Goal: Find specific page/section: Find specific page/section

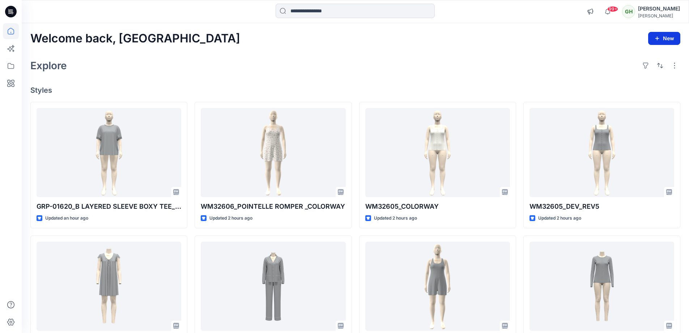
click at [654, 35] on button "New" at bounding box center [664, 38] width 32 height 13
click at [608, 73] on div "Explore" at bounding box center [355, 65] width 650 height 17
click at [13, 66] on icon at bounding box center [11, 66] width 16 height 16
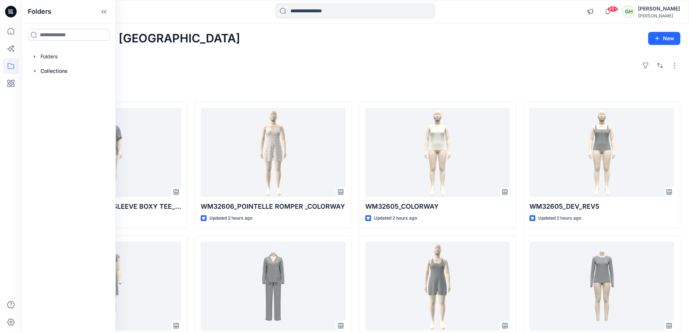
click at [70, 39] on input at bounding box center [69, 35] width 82 height 12
type input "*"
click at [101, 35] on icon at bounding box center [104, 35] width 6 height 6
click at [72, 53] on div at bounding box center [69, 56] width 83 height 14
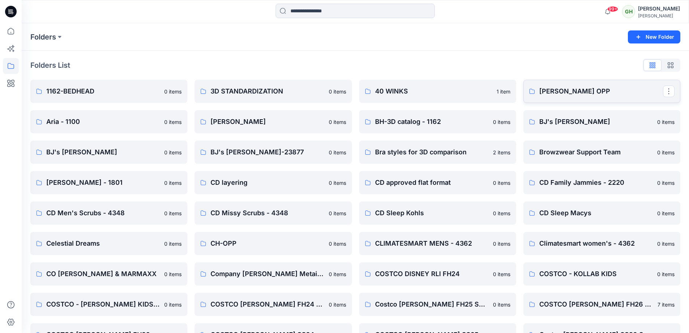
click at [606, 93] on p "Anne Klein OPP" at bounding box center [602, 91] width 124 height 10
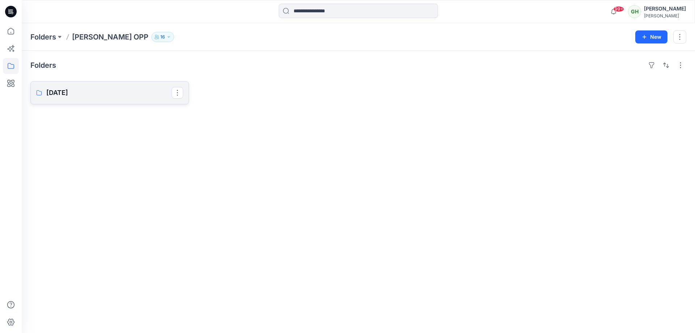
click at [114, 100] on link "Aug 25" at bounding box center [109, 92] width 158 height 23
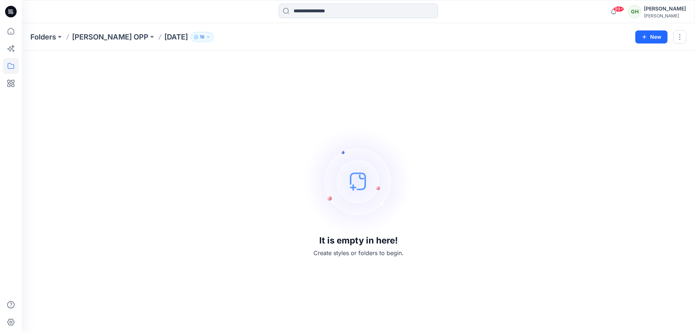
click at [200, 33] on p "16" at bounding box center [202, 37] width 5 height 8
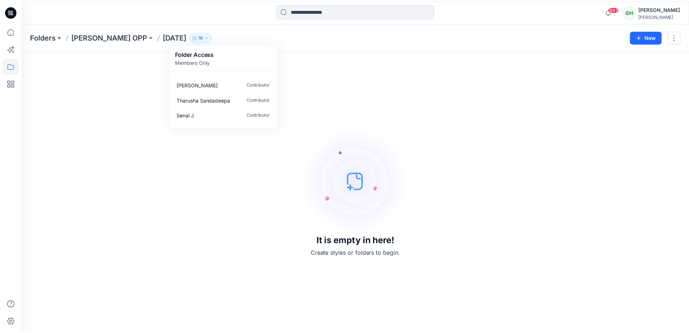
scroll to position [145, 0]
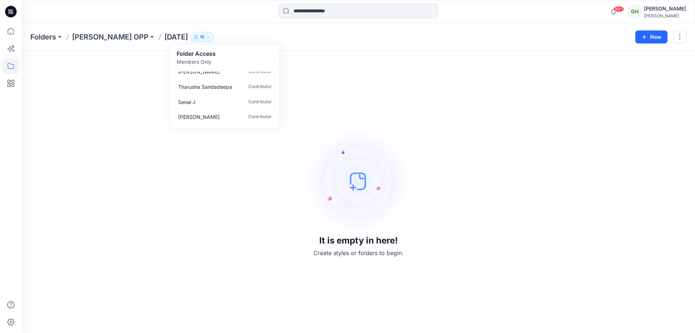
click at [376, 90] on div "It is empty in here! Create styles or folders to begin." at bounding box center [358, 191] width 656 height 265
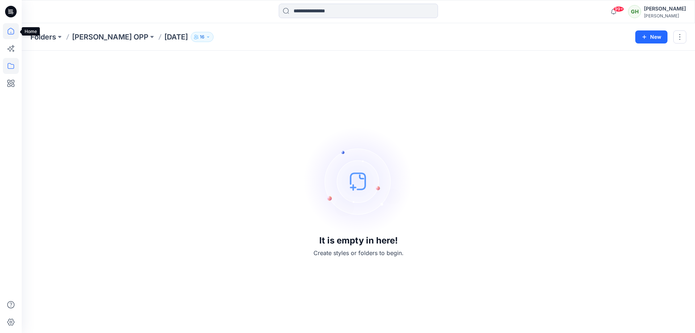
click at [8, 28] on icon at bounding box center [11, 31] width 16 height 16
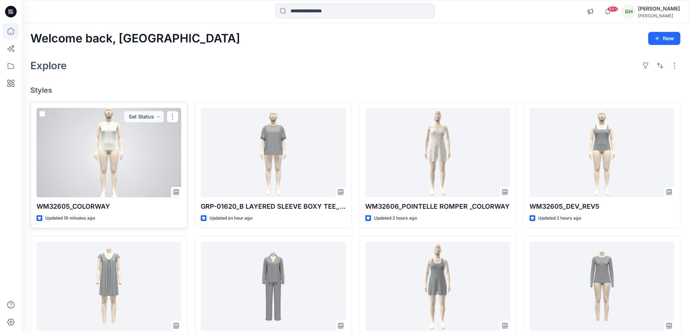
click at [117, 173] on div at bounding box center [109, 152] width 145 height 89
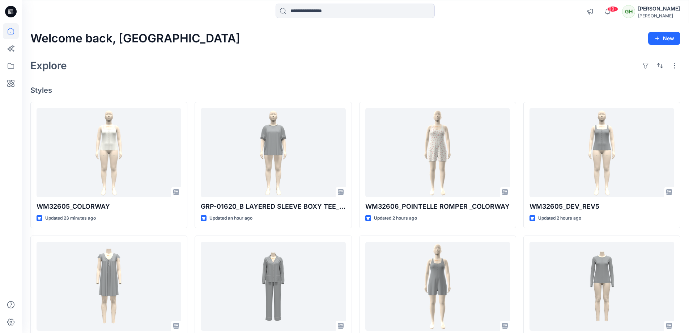
click at [162, 71] on div "Explore" at bounding box center [355, 65] width 650 height 17
drag, startPoint x: 165, startPoint y: 44, endPoint x: 69, endPoint y: 47, distance: 95.2
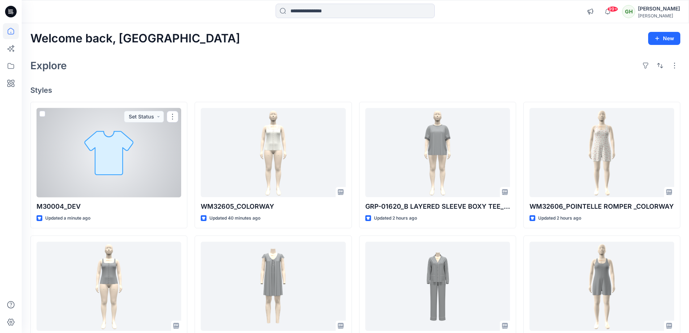
click at [95, 167] on div at bounding box center [109, 152] width 145 height 89
click at [81, 201] on div "M30004_DEV Updated 2 minutes ago Set Status" at bounding box center [108, 165] width 157 height 126
click at [75, 208] on p "M30004_DEV" at bounding box center [109, 206] width 145 height 10
click at [90, 187] on div at bounding box center [109, 152] width 145 height 89
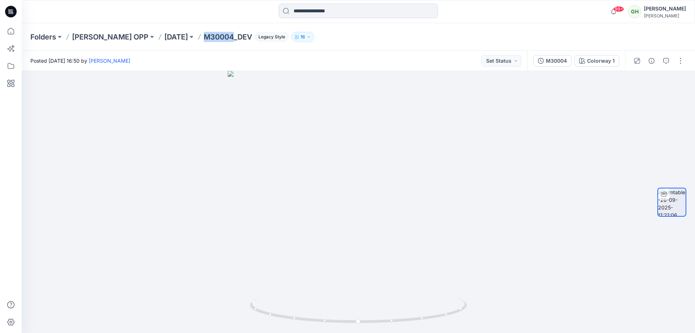
drag, startPoint x: 184, startPoint y: 38, endPoint x: 215, endPoint y: 39, distance: 30.4
click at [215, 39] on p "M30004_DEV" at bounding box center [228, 37] width 48 height 10
copy p "M30004"
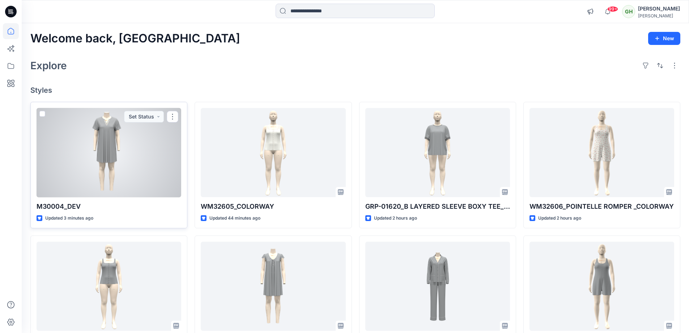
click at [157, 156] on div at bounding box center [109, 152] width 145 height 89
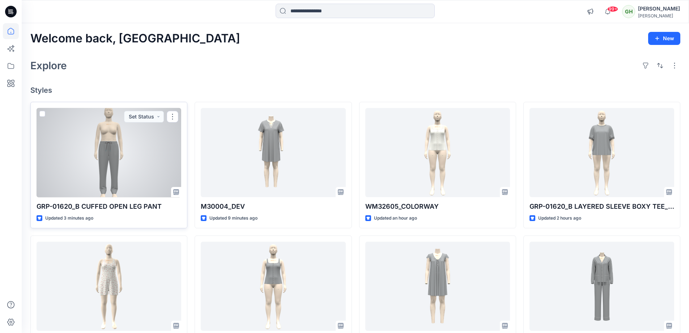
click at [118, 162] on div at bounding box center [109, 152] width 145 height 89
click at [81, 171] on div at bounding box center [109, 152] width 145 height 89
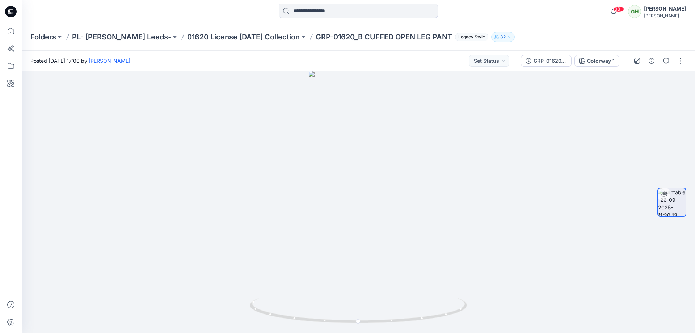
click at [54, 16] on div at bounding box center [106, 12] width 168 height 16
drag, startPoint x: 304, startPoint y: 38, endPoint x: 336, endPoint y: 54, distance: 35.6
click at [336, 36] on p "GRP-01620_B CUFFED OPEN LEG PANT" at bounding box center [384, 37] width 136 height 10
click at [336, 54] on div "Posted [DATE] 17:00 by [PERSON_NAME] Set Status" at bounding box center [268, 61] width 493 height 20
drag, startPoint x: 300, startPoint y: 40, endPoint x: 346, endPoint y: 39, distance: 46.0
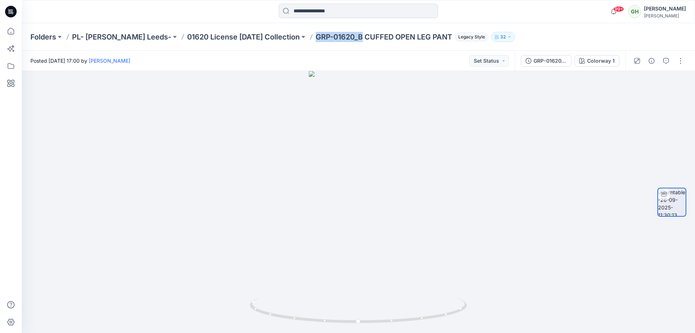
click at [346, 39] on div "Folders PL- [PERSON_NAME] Leeds- 01620 License [DATE] Collection GRP-01620_B CU…" at bounding box center [329, 37] width 599 height 10
copy p "GRP-01620_B"
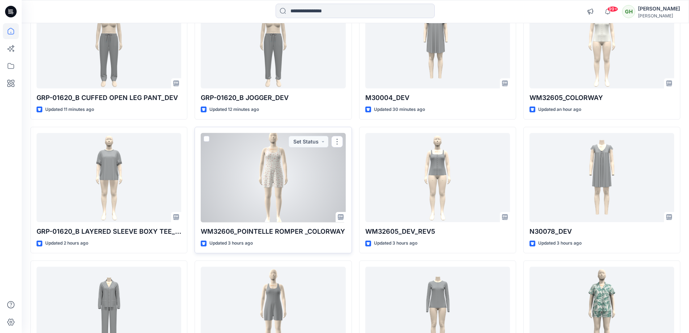
scroll to position [197, 0]
